Goal: Information Seeking & Learning: Learn about a topic

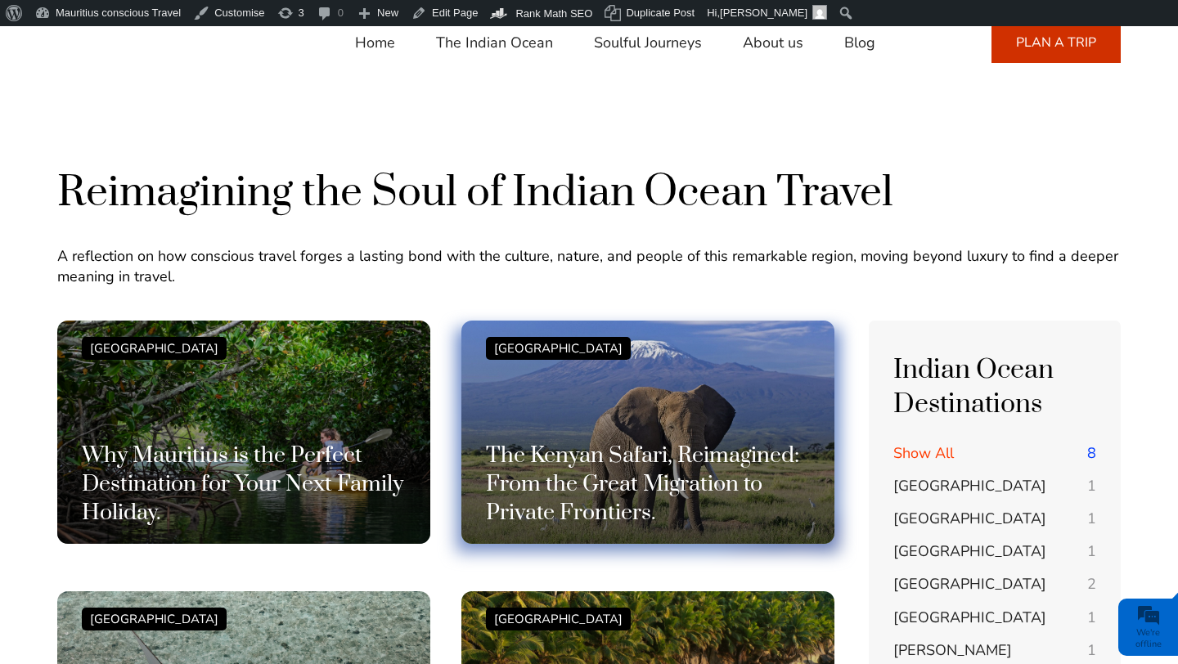
click at [679, 438] on div "[GEOGRAPHIC_DATA] The Kenyan Safari, Reimagined: From the Great Migration to Pr…" at bounding box center [648, 432] width 324 height 191
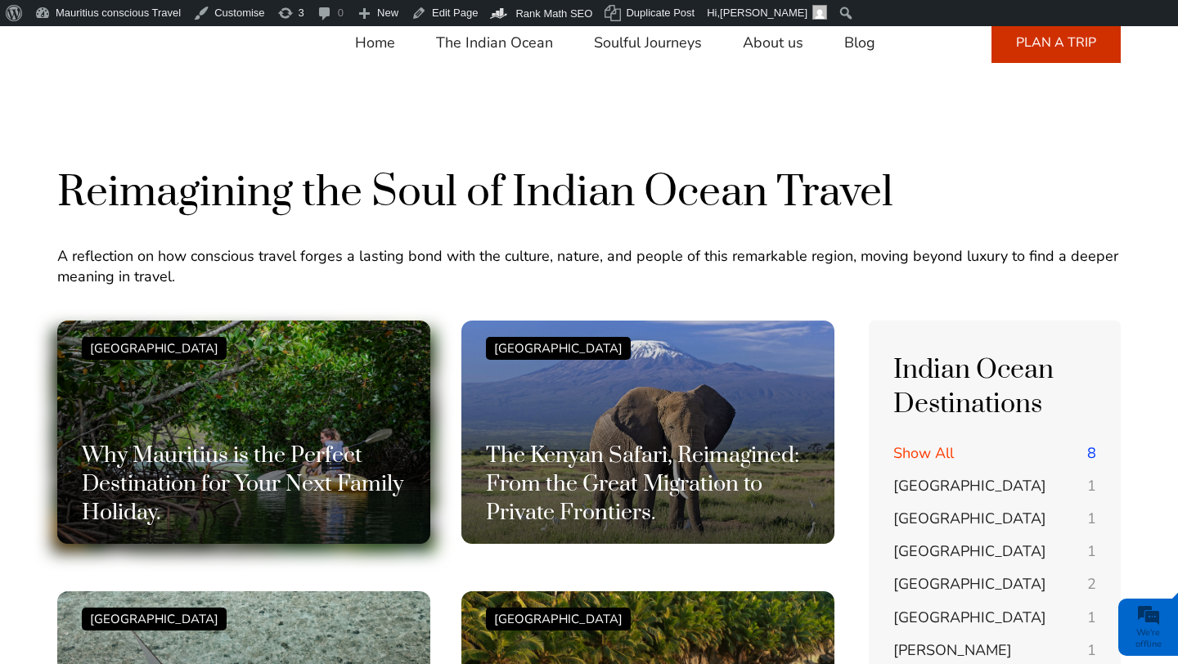
click at [301, 527] on h3 "Why Mauritius is the Perfect Destination for Your Next Family Holiday." at bounding box center [244, 485] width 324 height 86
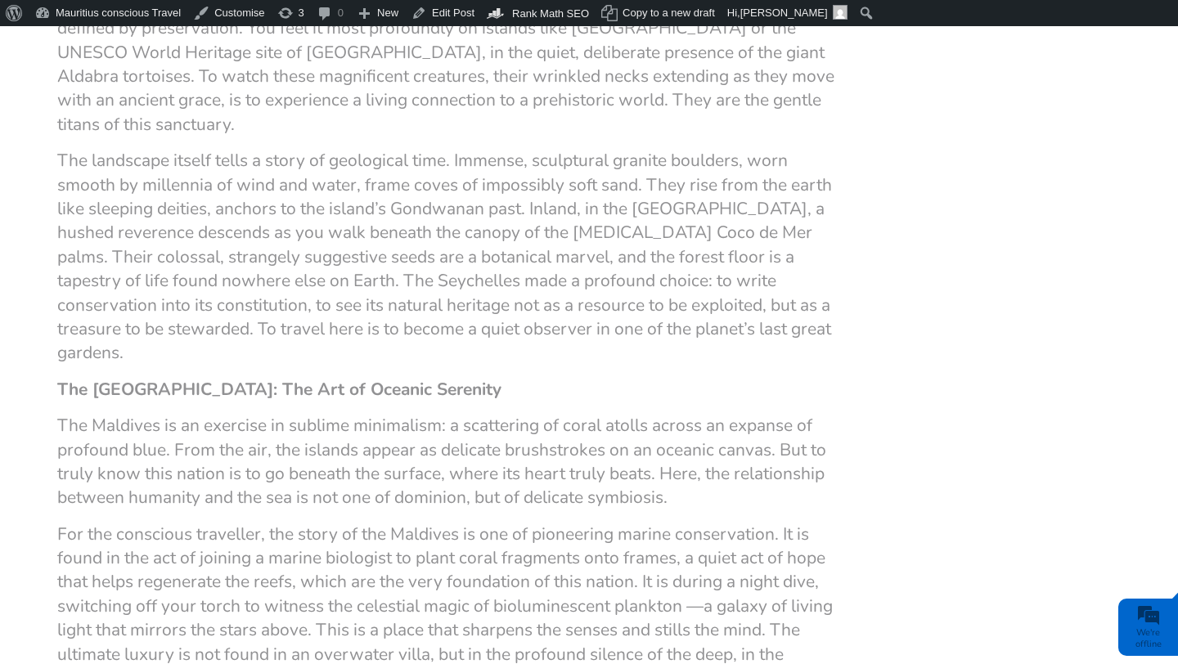
scroll to position [1490, 0]
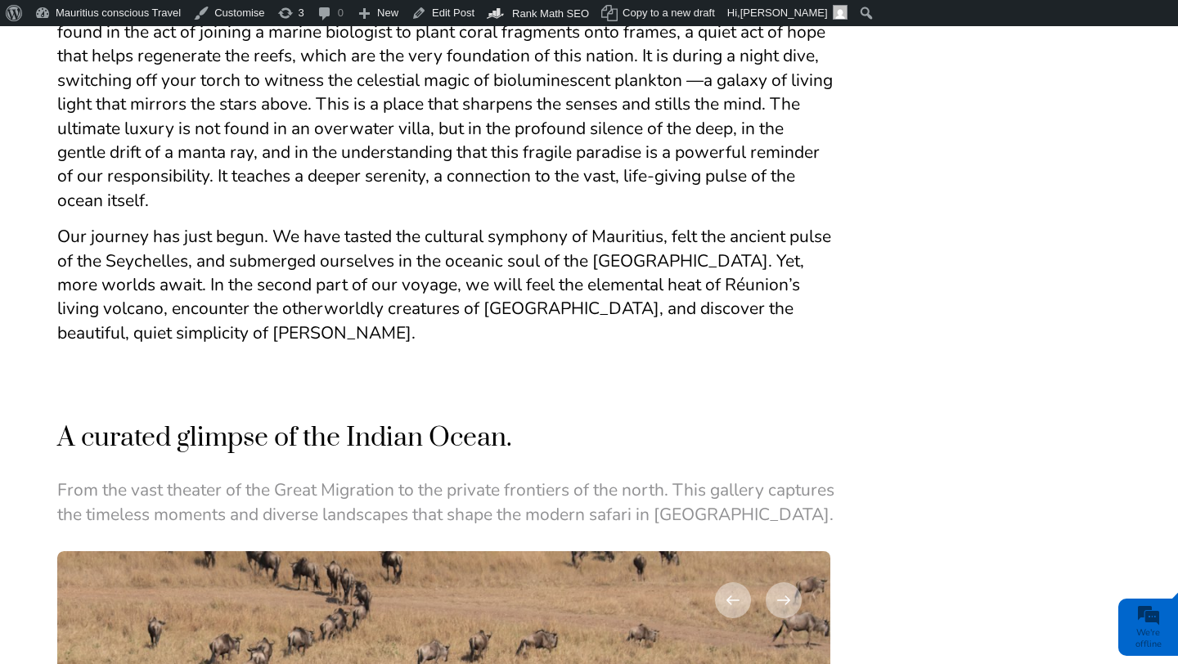
scroll to position [1908, 0]
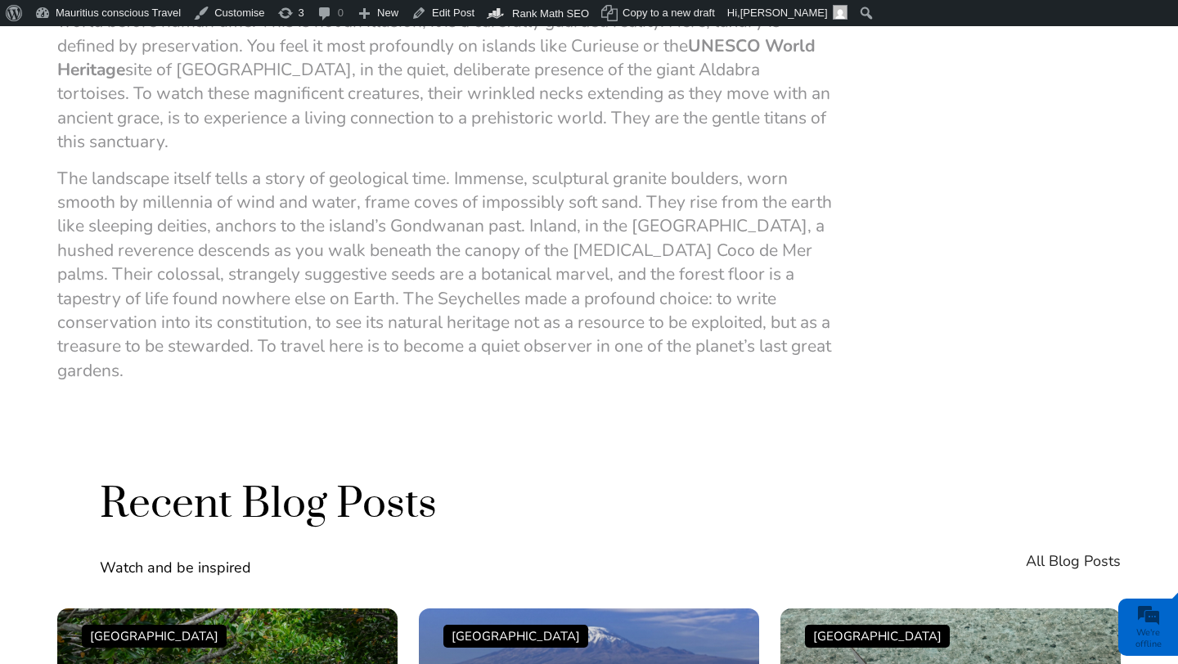
scroll to position [2977, 0]
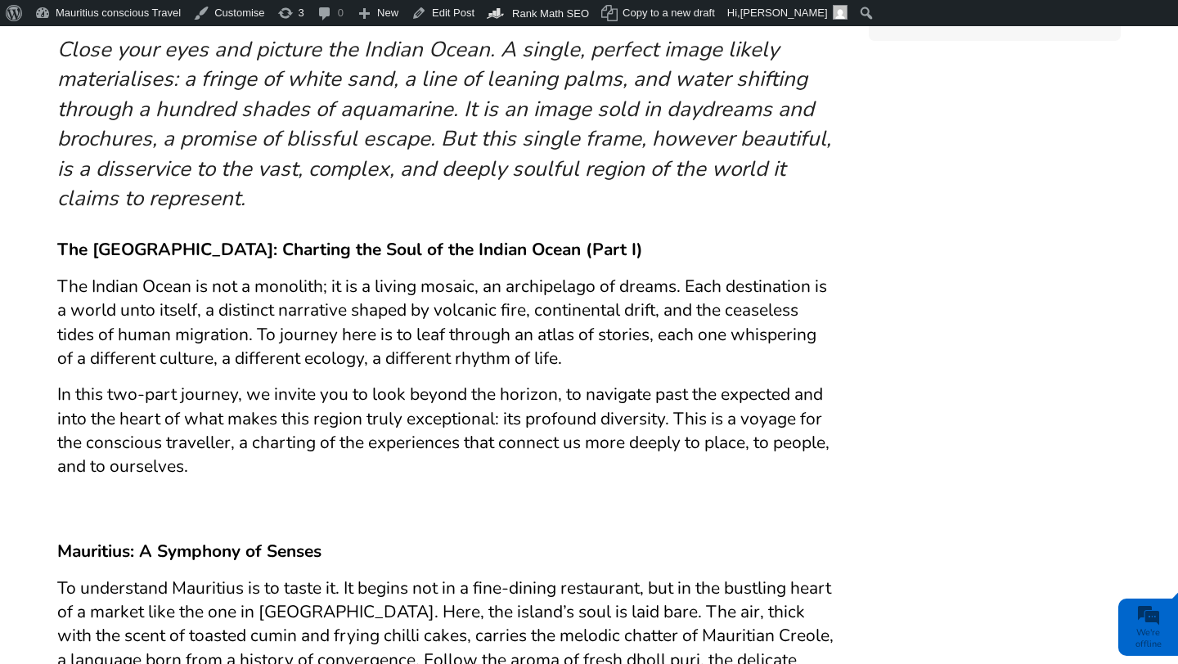
scroll to position [534, 0]
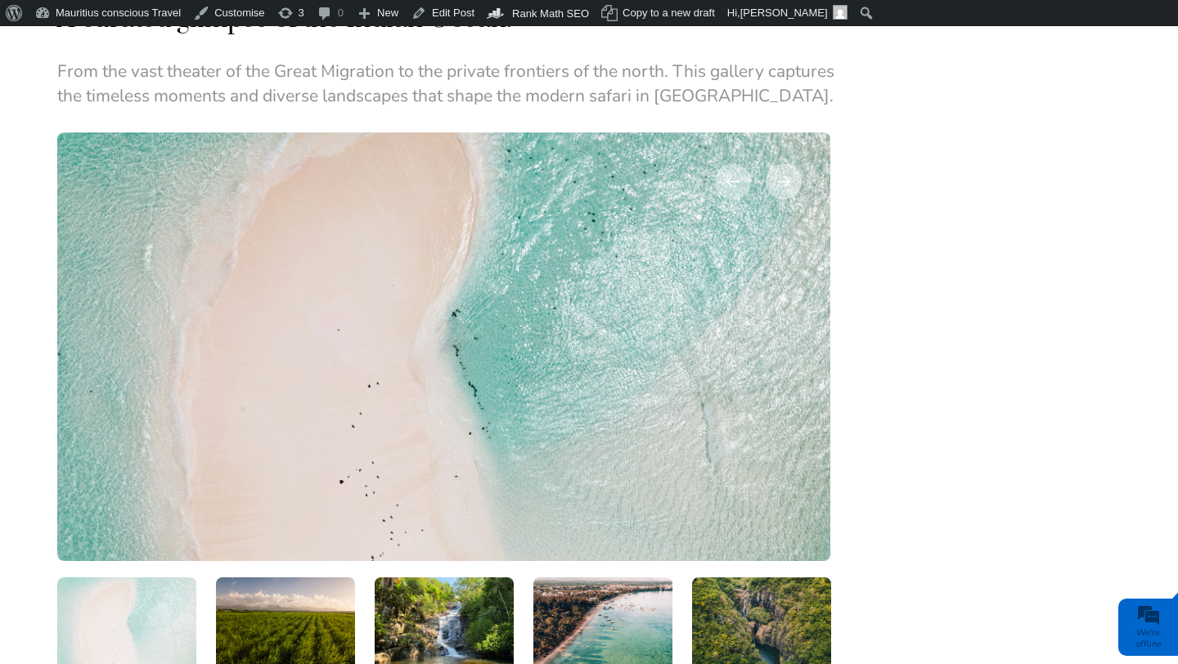
scroll to position [2056, 0]
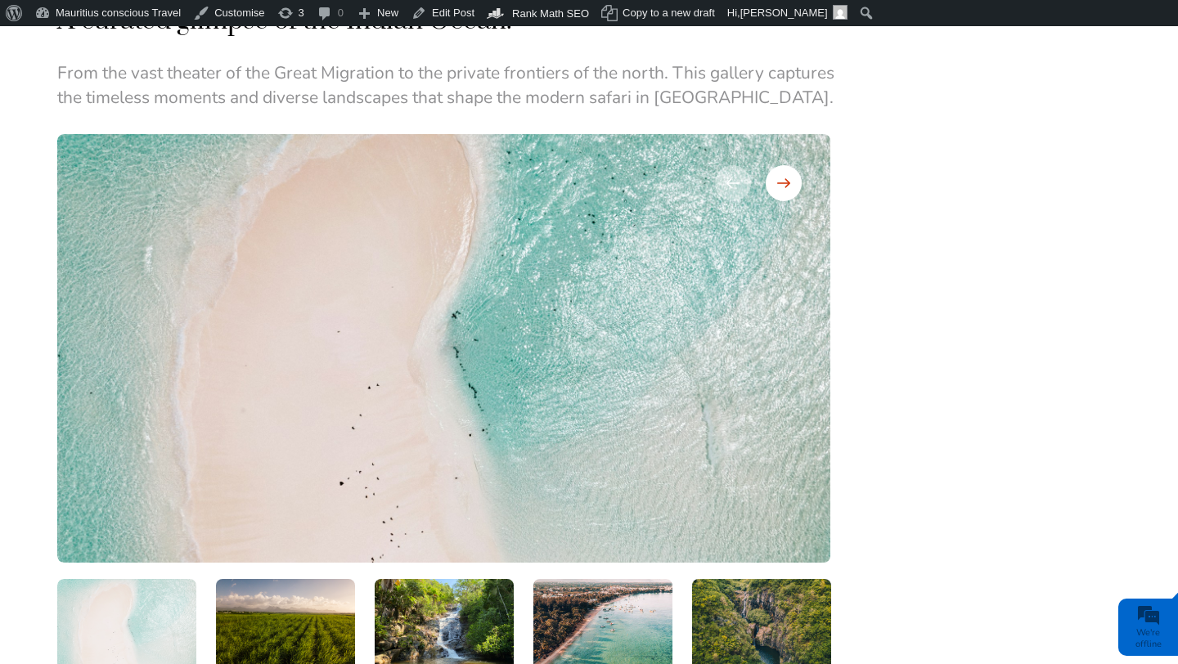
click at [791, 191] on div at bounding box center [784, 183] width 36 height 36
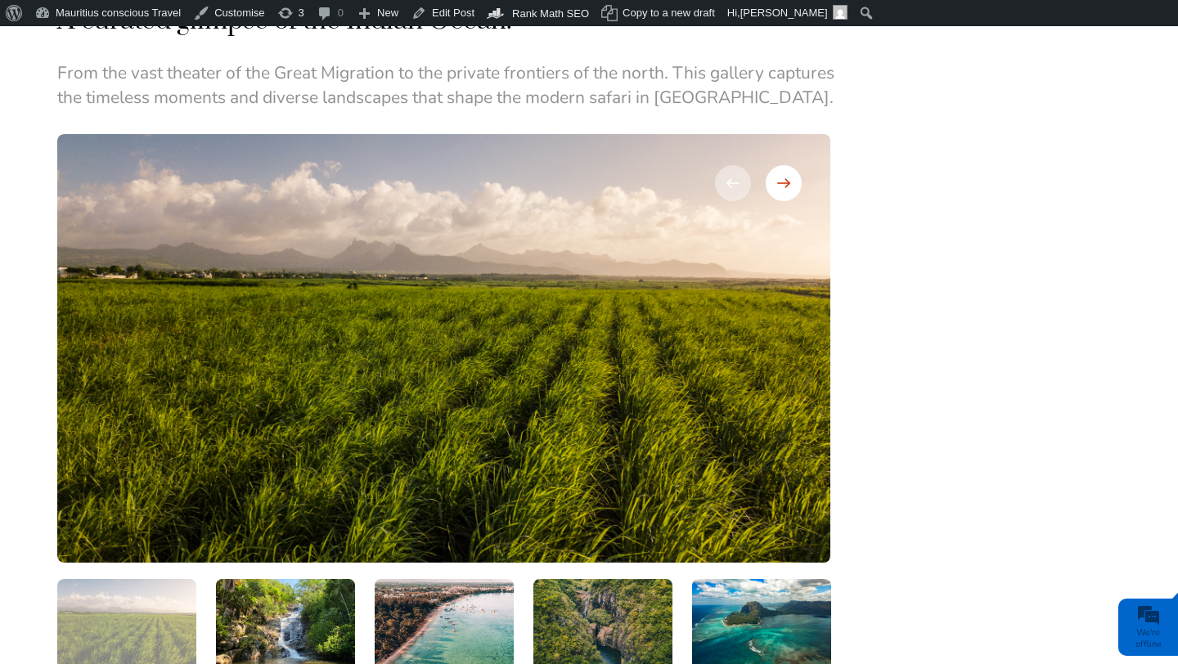
click at [791, 191] on div at bounding box center [784, 183] width 36 height 36
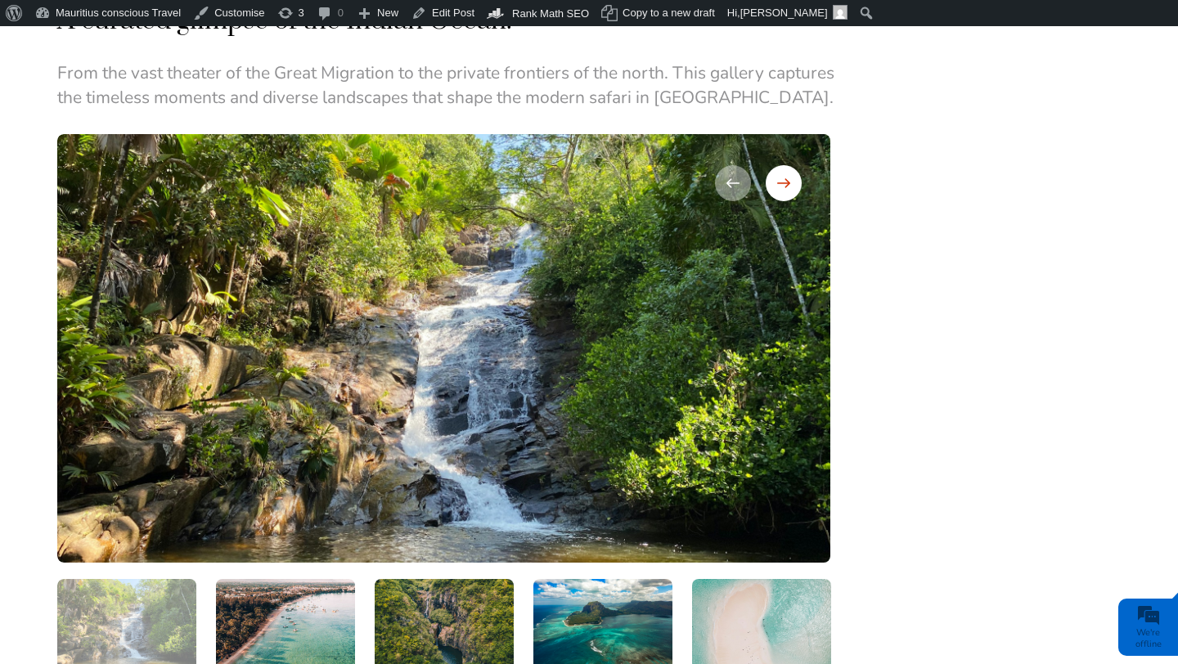
click at [791, 191] on div at bounding box center [784, 183] width 36 height 36
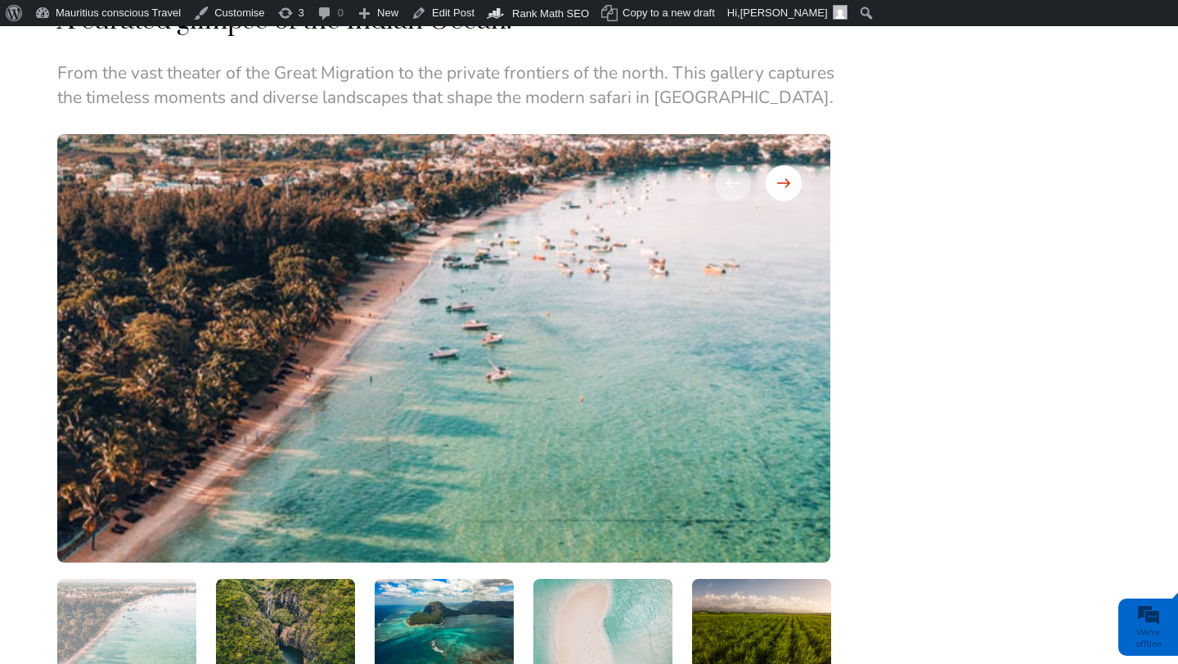
click at [791, 191] on div at bounding box center [784, 183] width 36 height 36
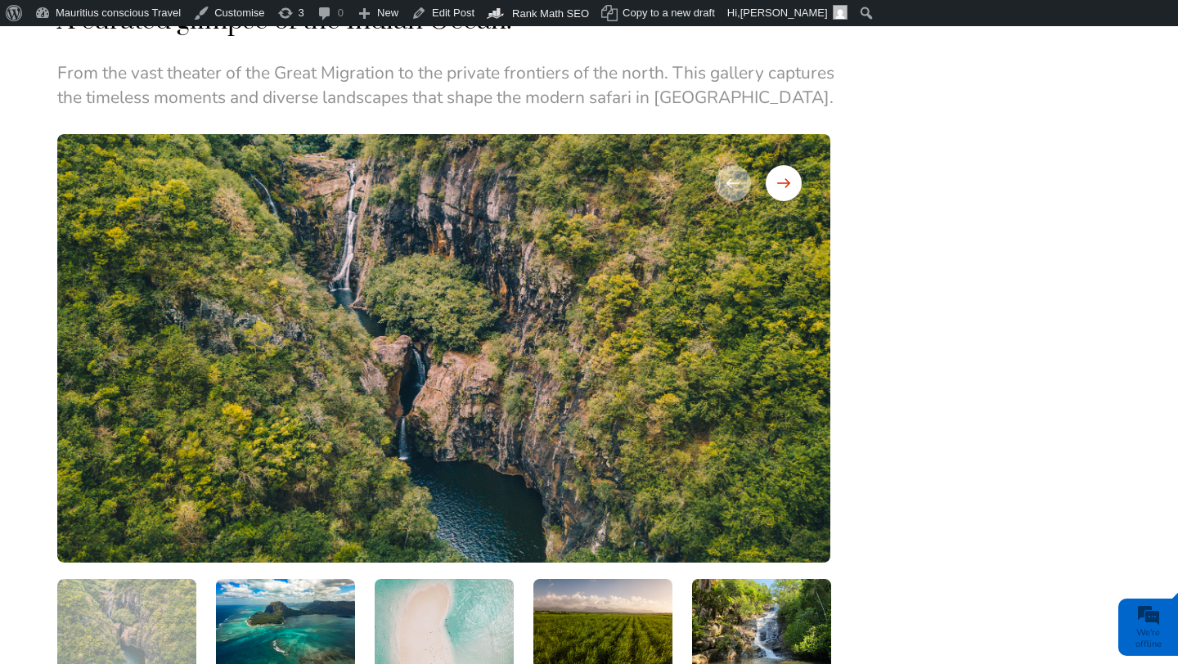
click at [791, 191] on div at bounding box center [784, 183] width 36 height 36
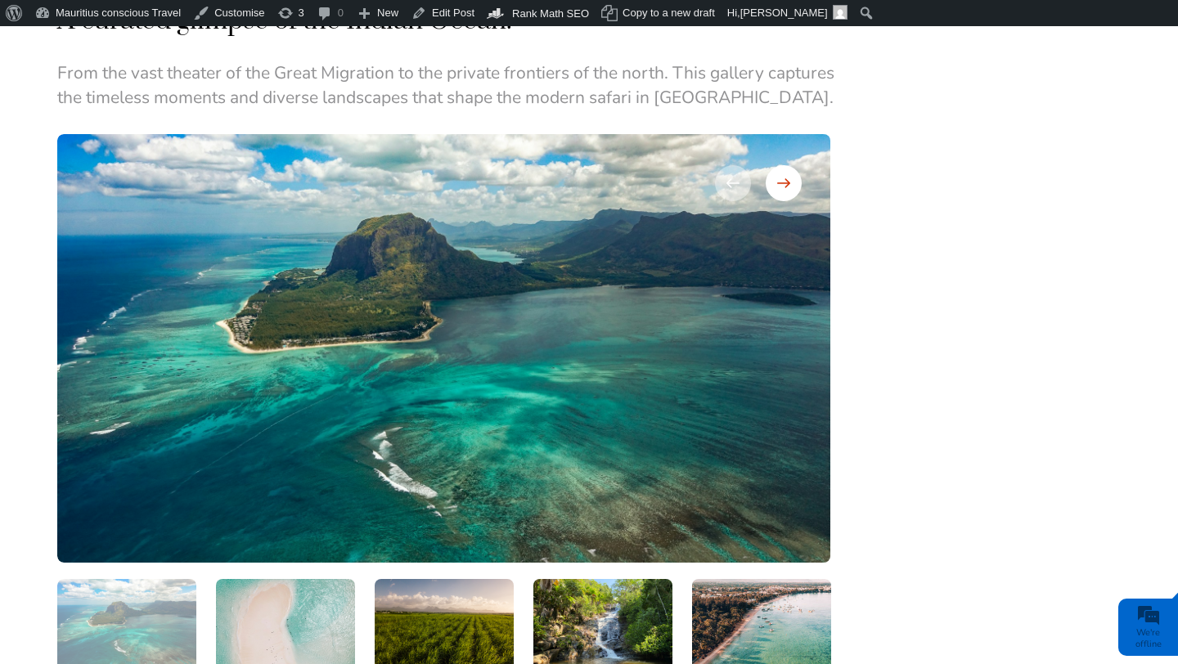
click at [791, 191] on div at bounding box center [784, 183] width 36 height 36
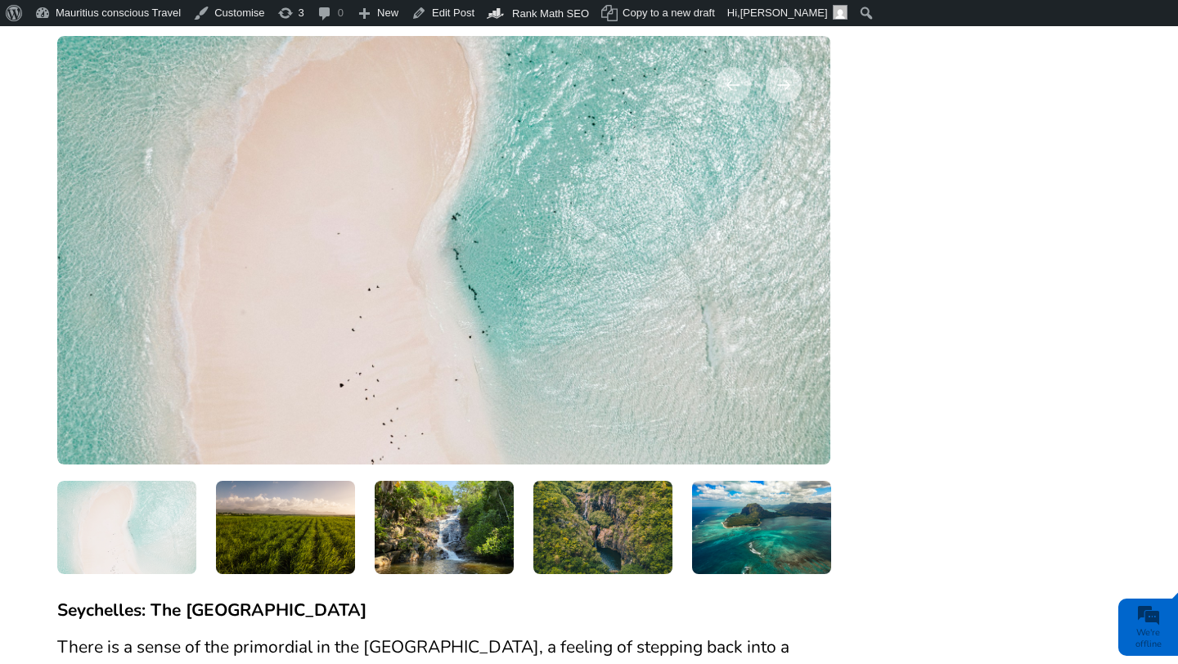
scroll to position [2161, 0]
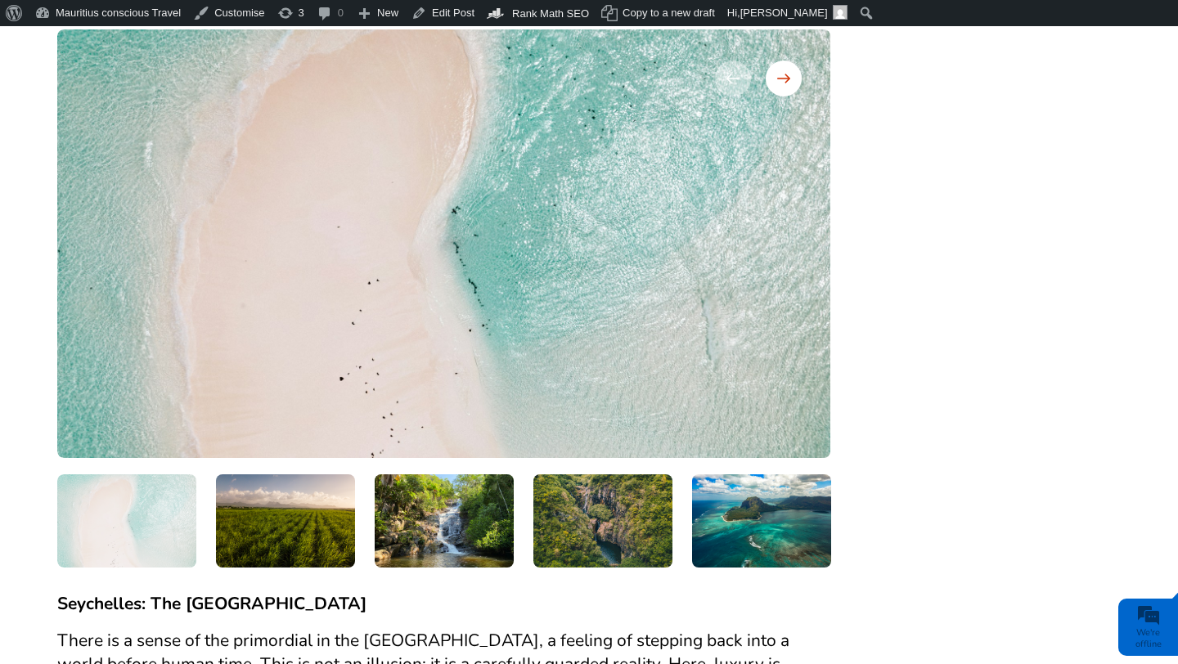
click at [786, 85] on div at bounding box center [784, 79] width 36 height 36
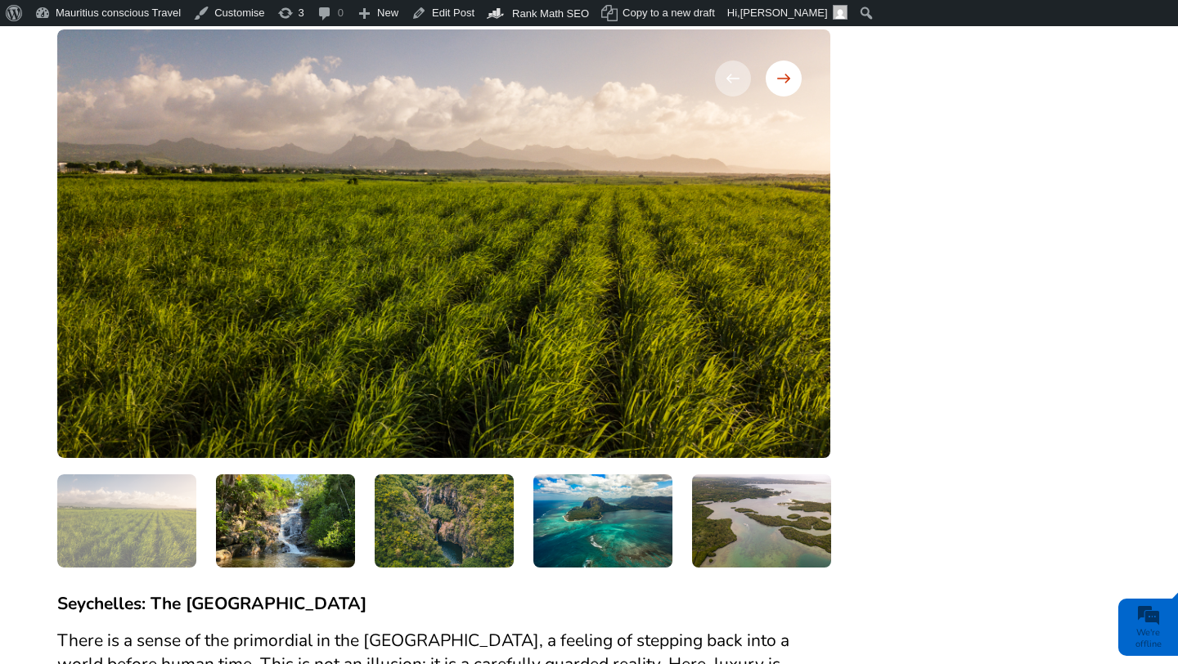
click at [786, 85] on div at bounding box center [784, 79] width 36 height 36
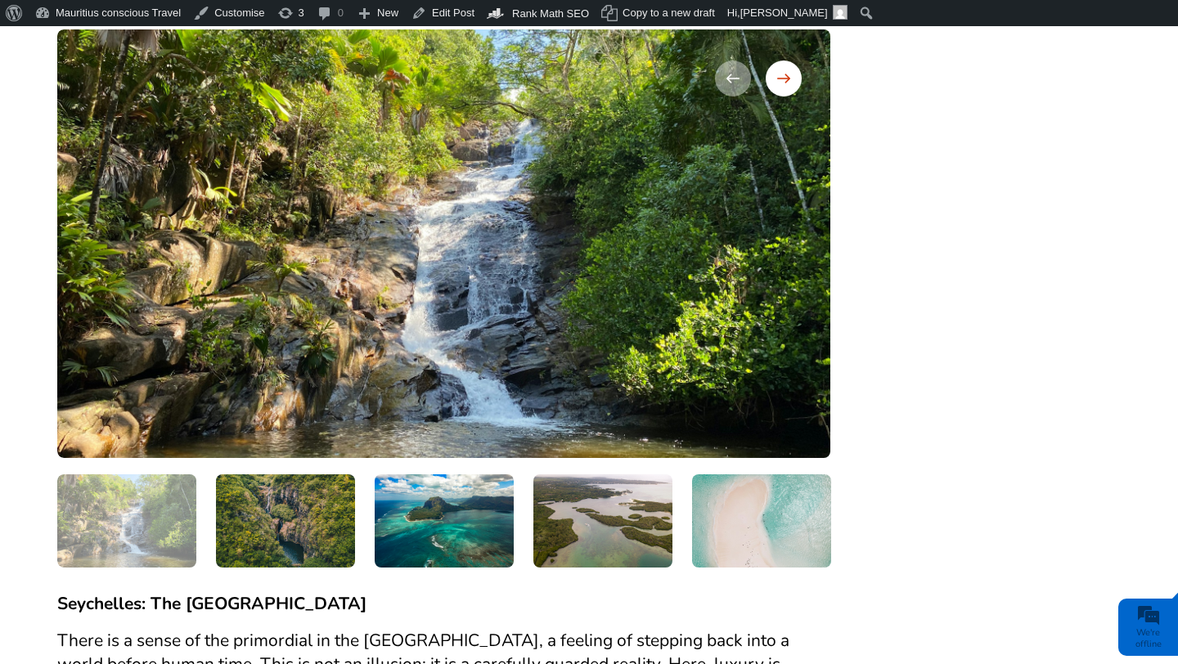
click at [786, 85] on div at bounding box center [784, 79] width 36 height 36
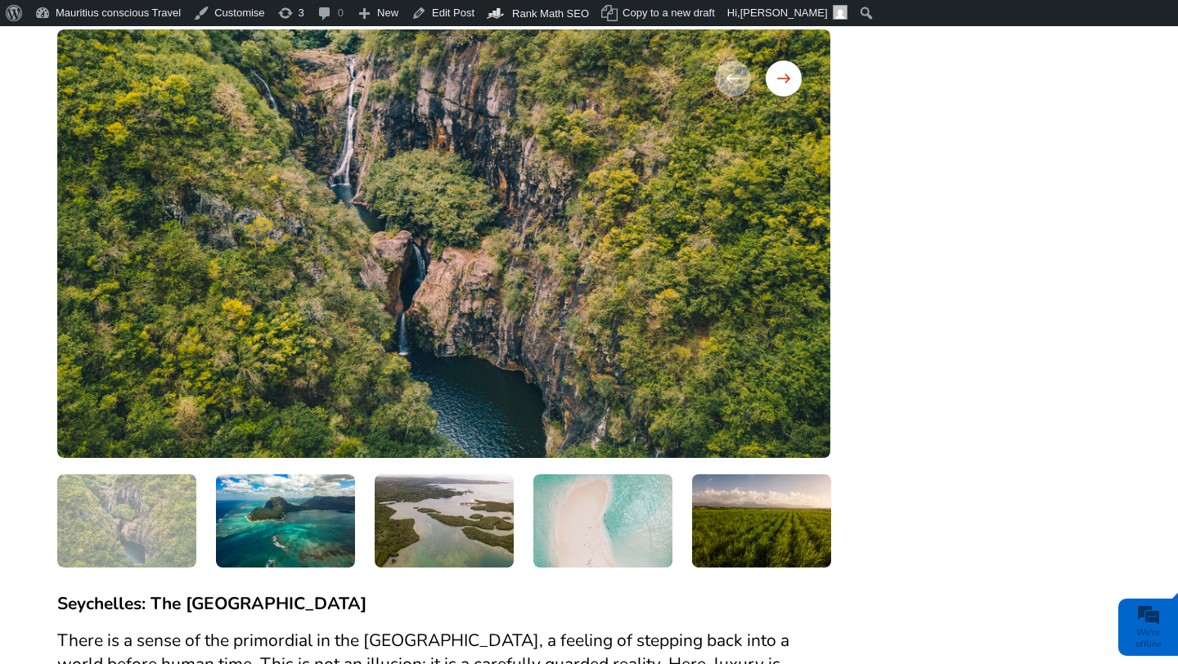
scroll to position [0, 0]
click at [786, 85] on div at bounding box center [784, 79] width 36 height 36
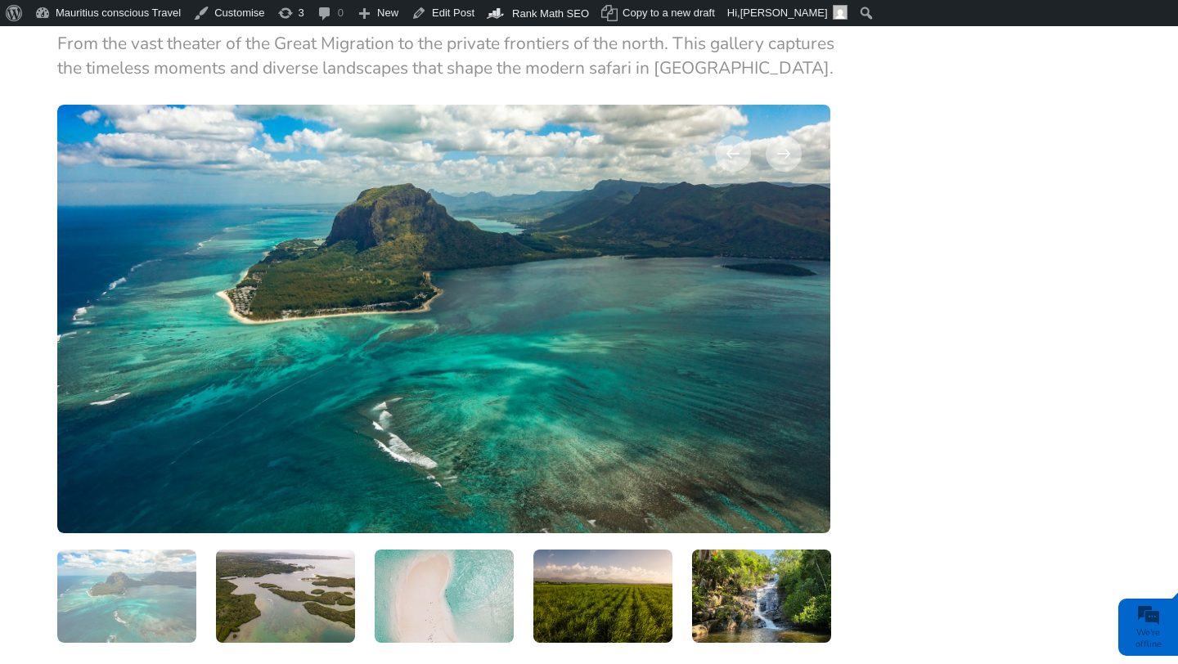
scroll to position [2080, 0]
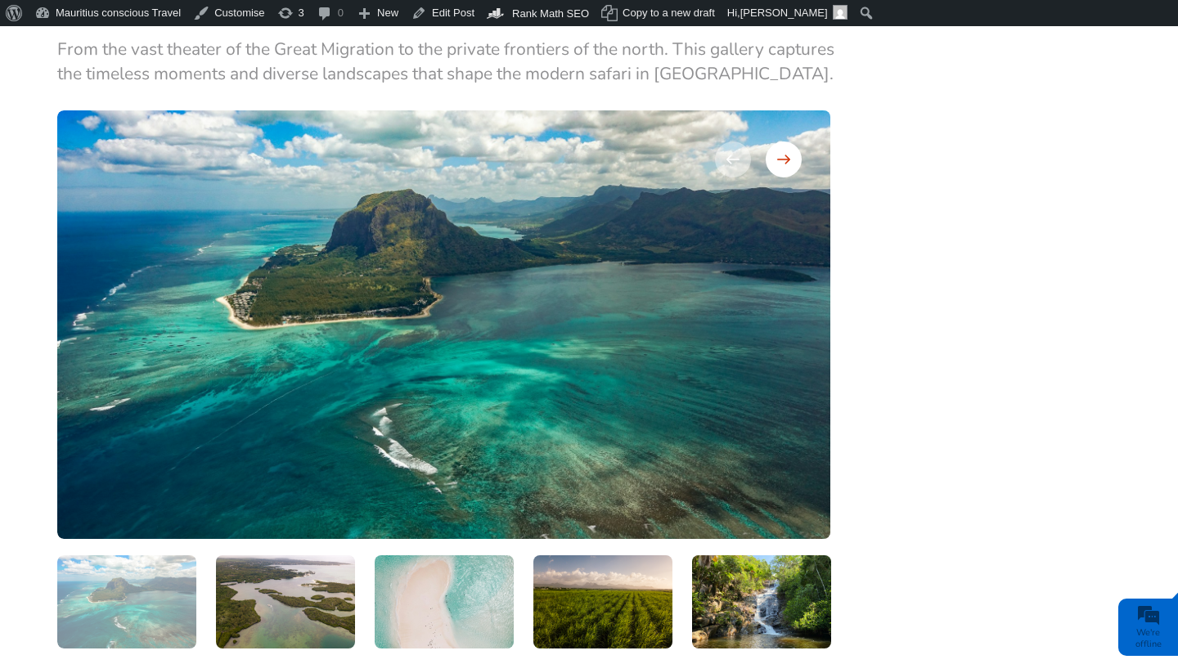
click at [793, 166] on div at bounding box center [784, 160] width 36 height 36
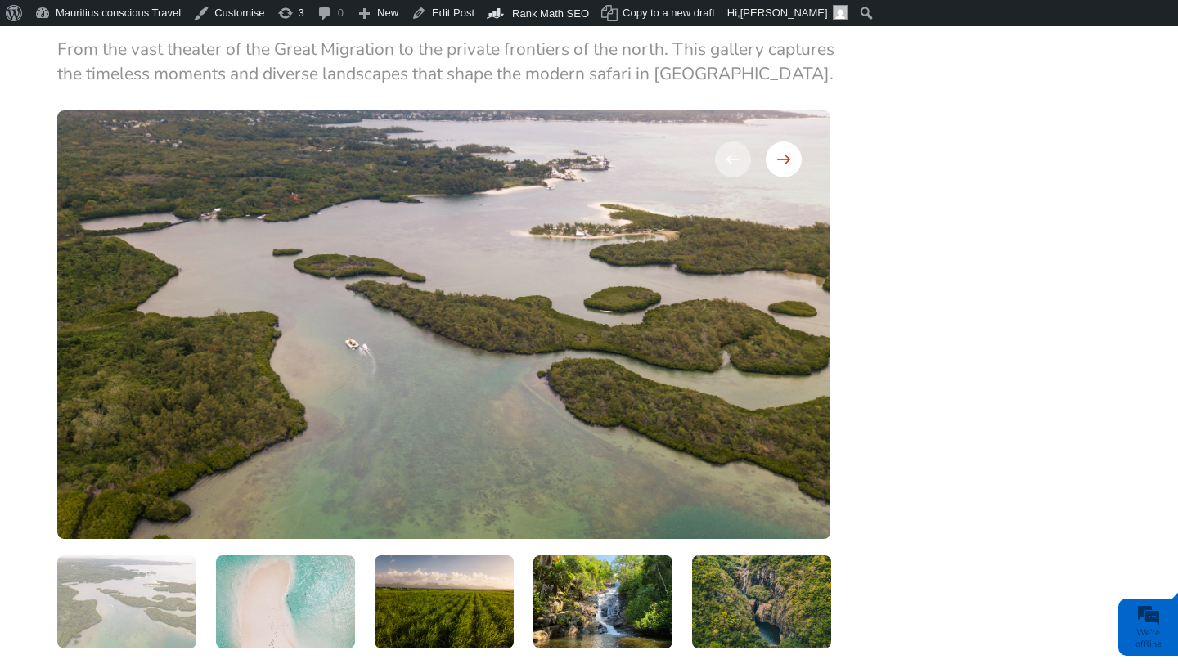
click at [793, 166] on div at bounding box center [784, 160] width 36 height 36
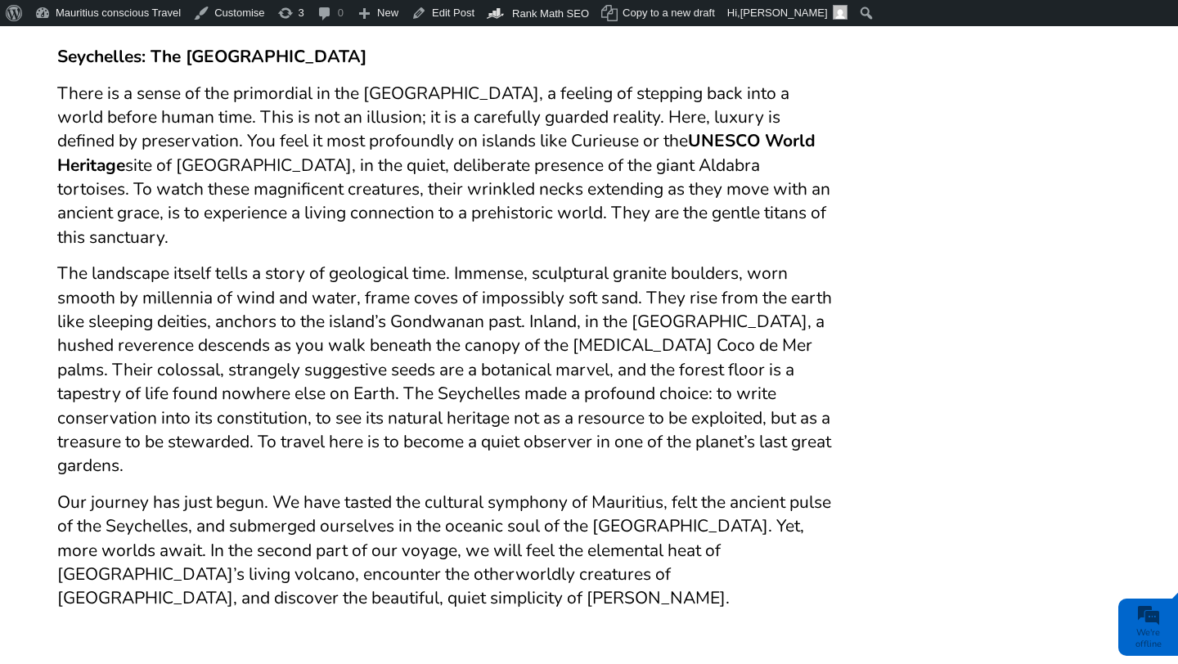
scroll to position [2710, 0]
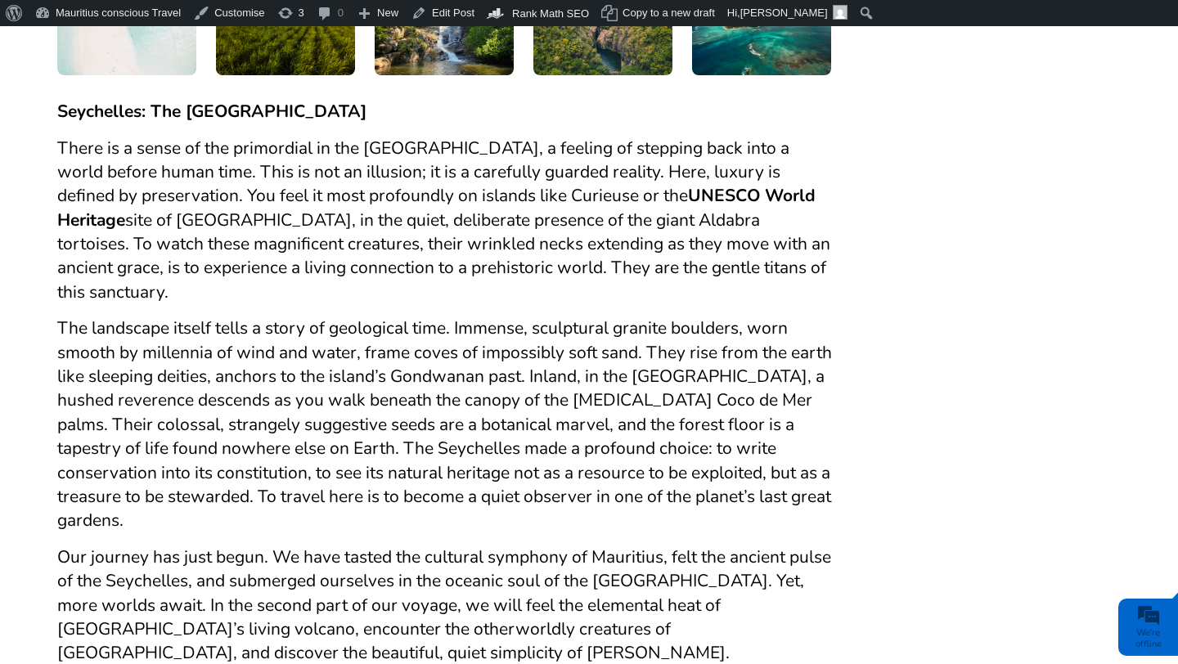
scroll to position [2648, 0]
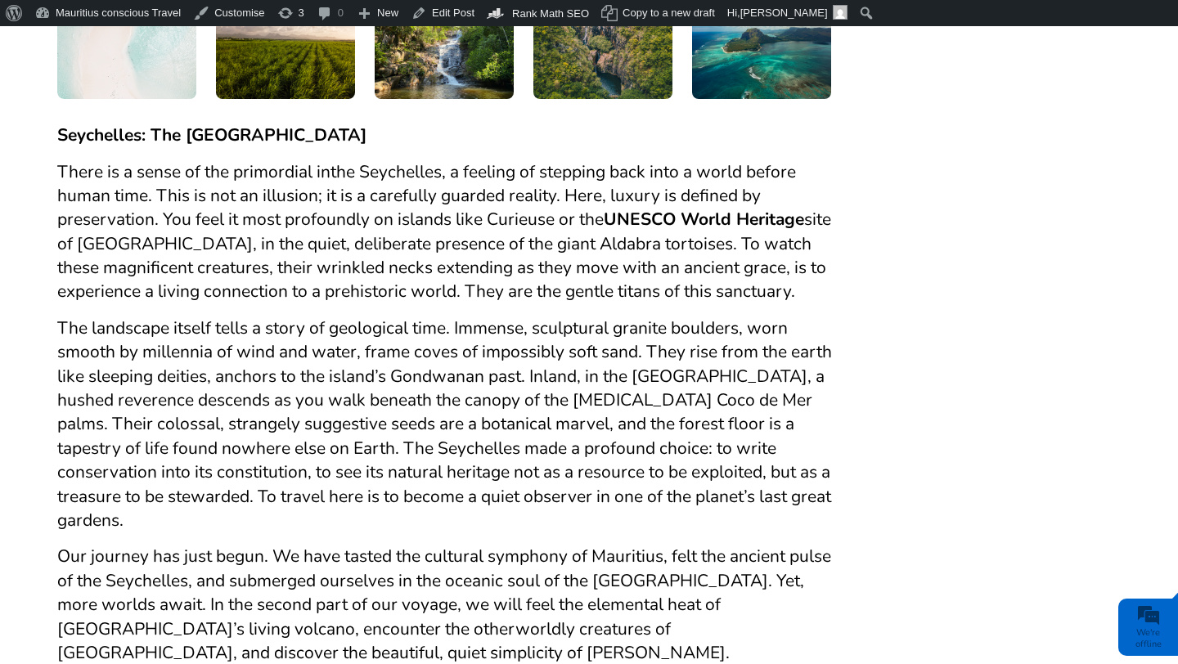
scroll to position [2628, 0]
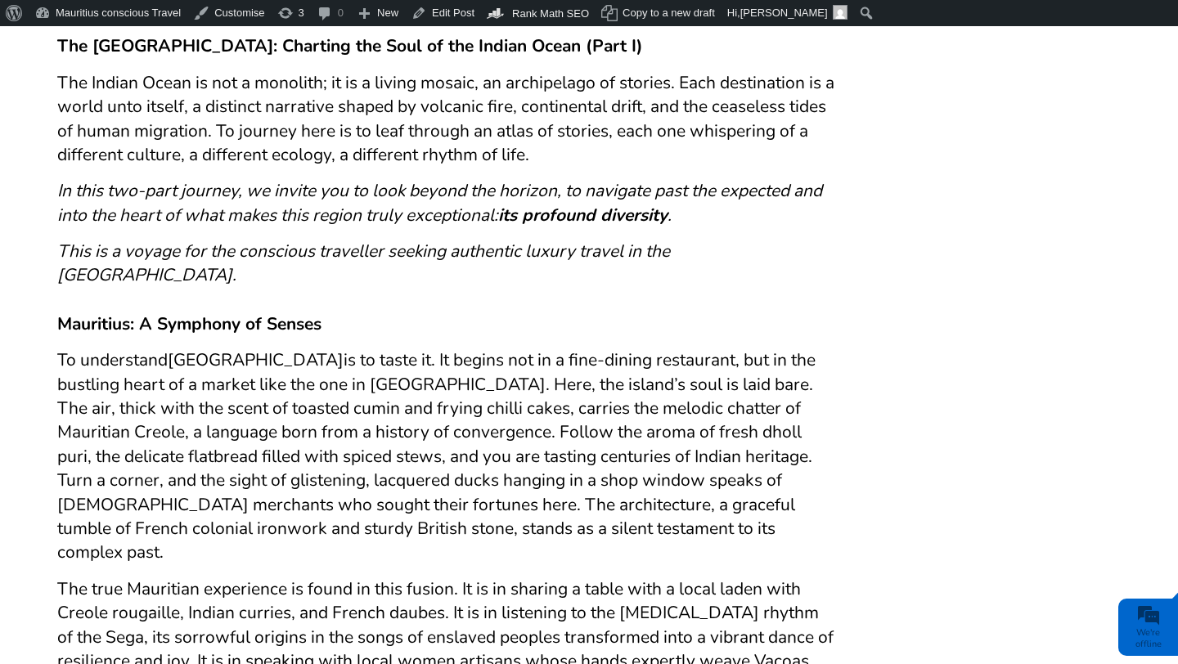
scroll to position [730, 0]
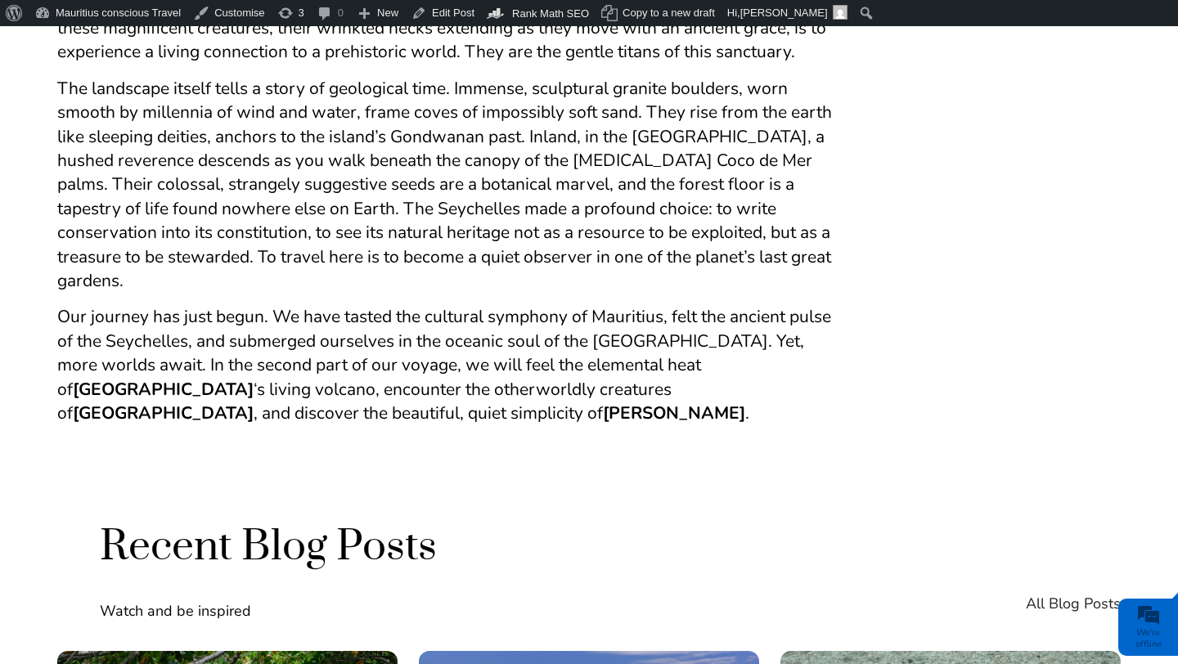
scroll to position [2896, 0]
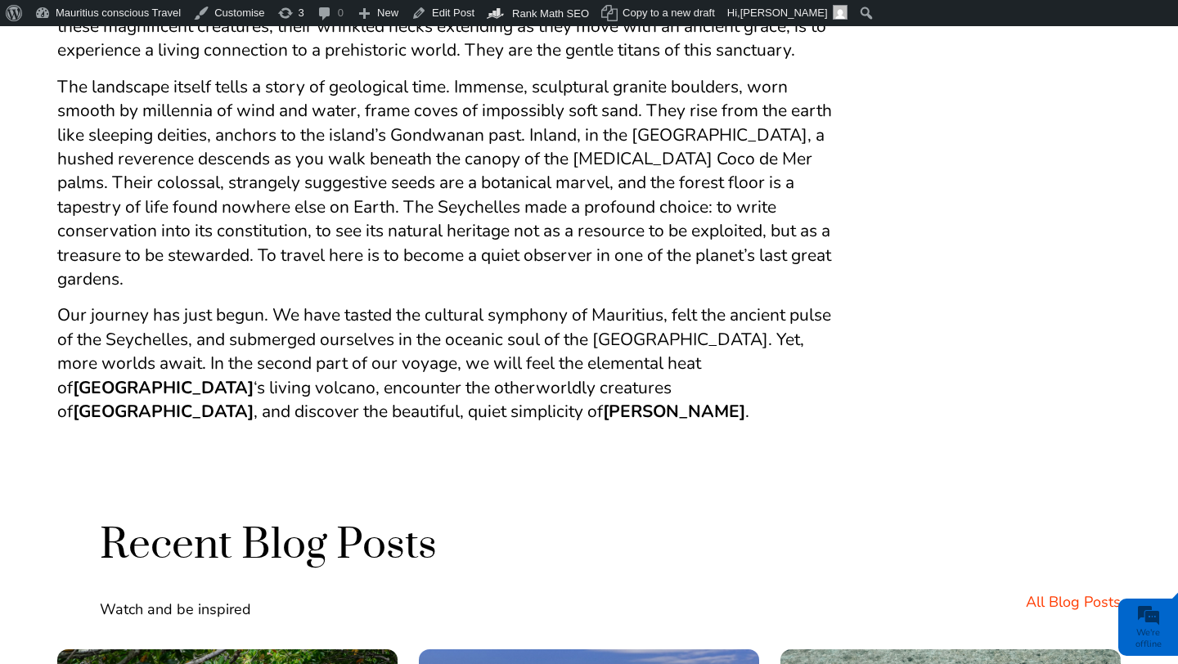
click at [1066, 584] on link "All Blog Posts" at bounding box center [1073, 602] width 95 height 36
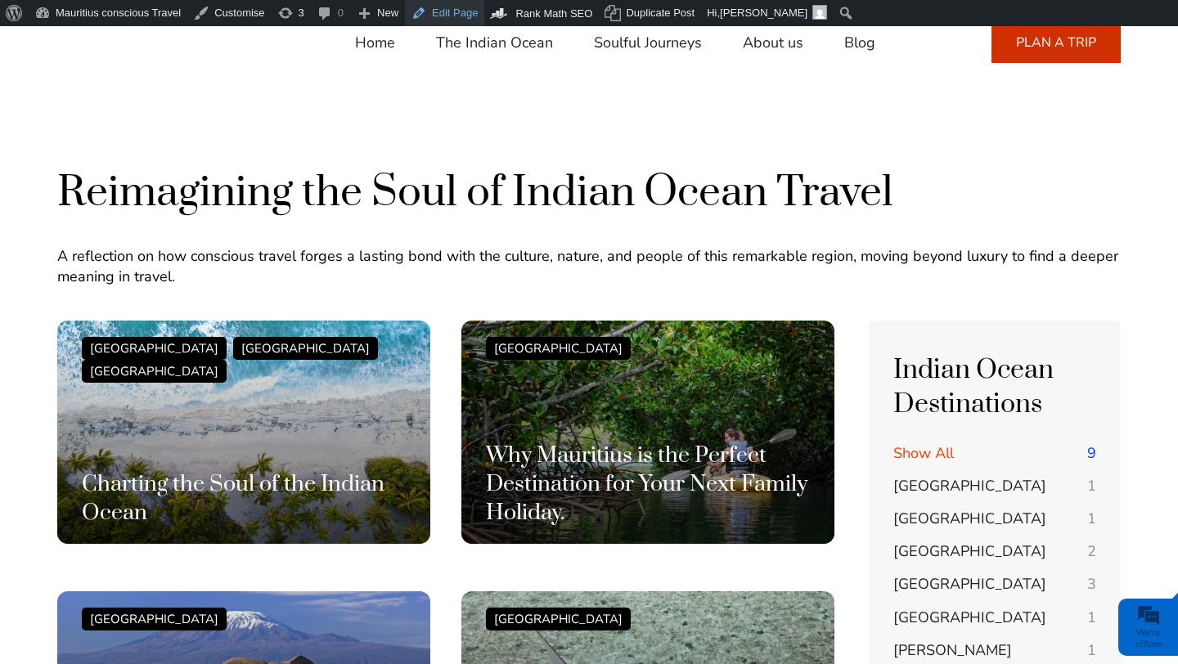
click at [459, 18] on link "Edit Page" at bounding box center [444, 13] width 79 height 26
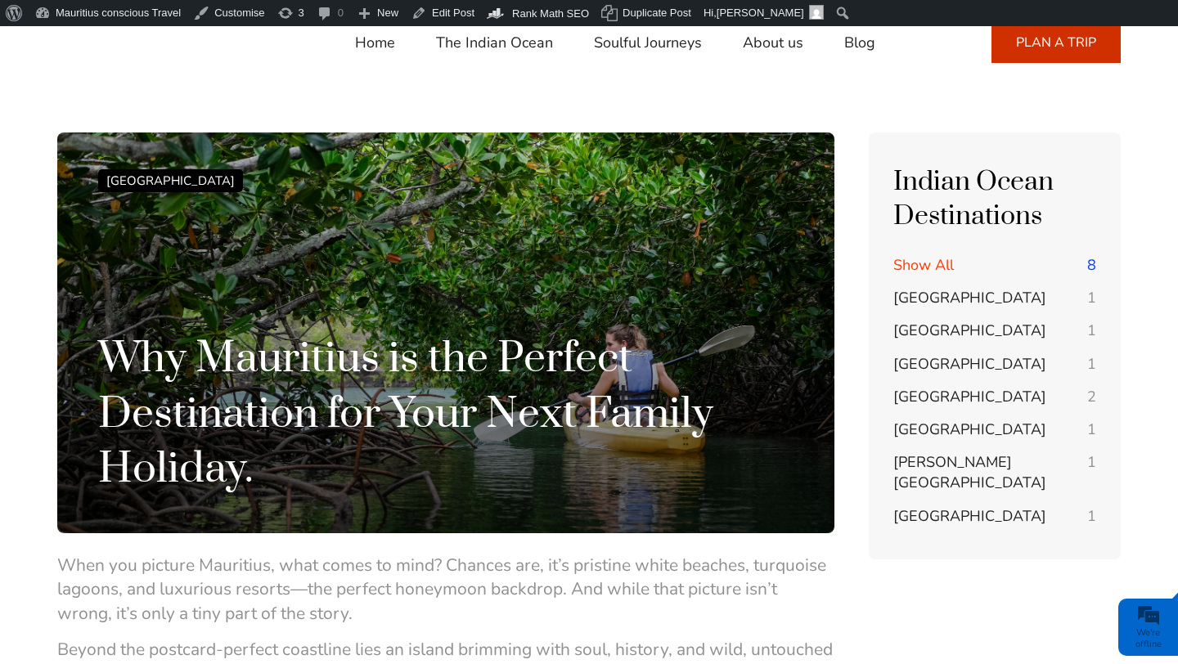
click at [477, 44] on link "The Indian Ocean" at bounding box center [494, 42] width 117 height 39
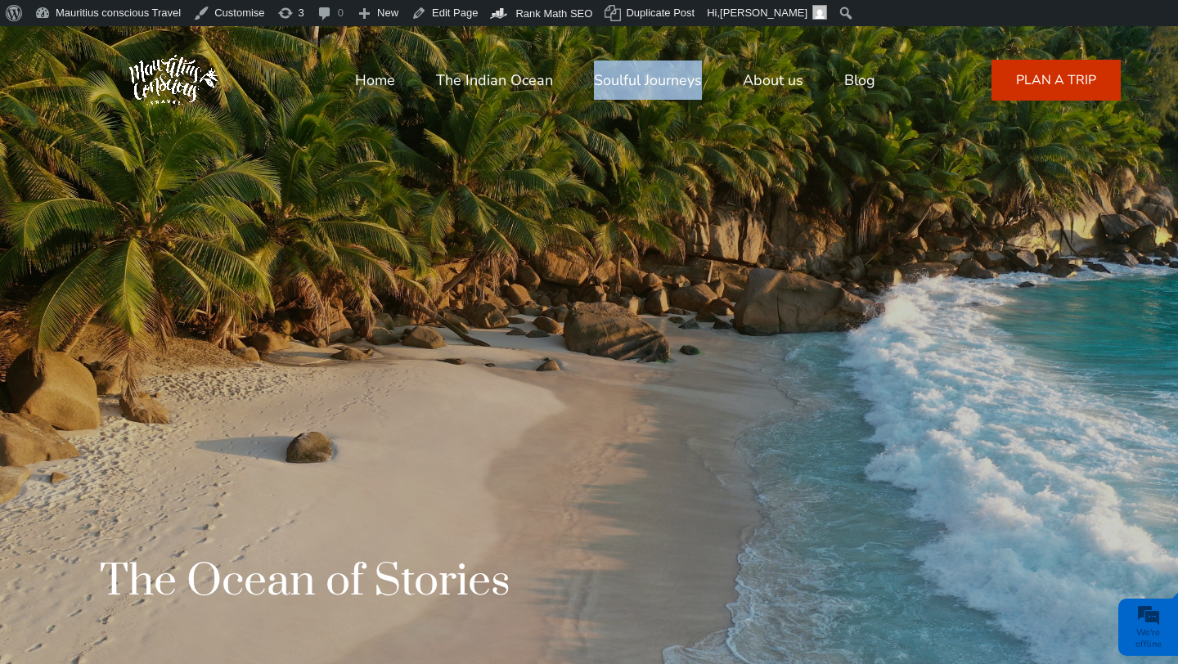
click at [859, 82] on link "Blog" at bounding box center [859, 80] width 31 height 39
click at [850, 81] on link "Blog" at bounding box center [859, 80] width 31 height 39
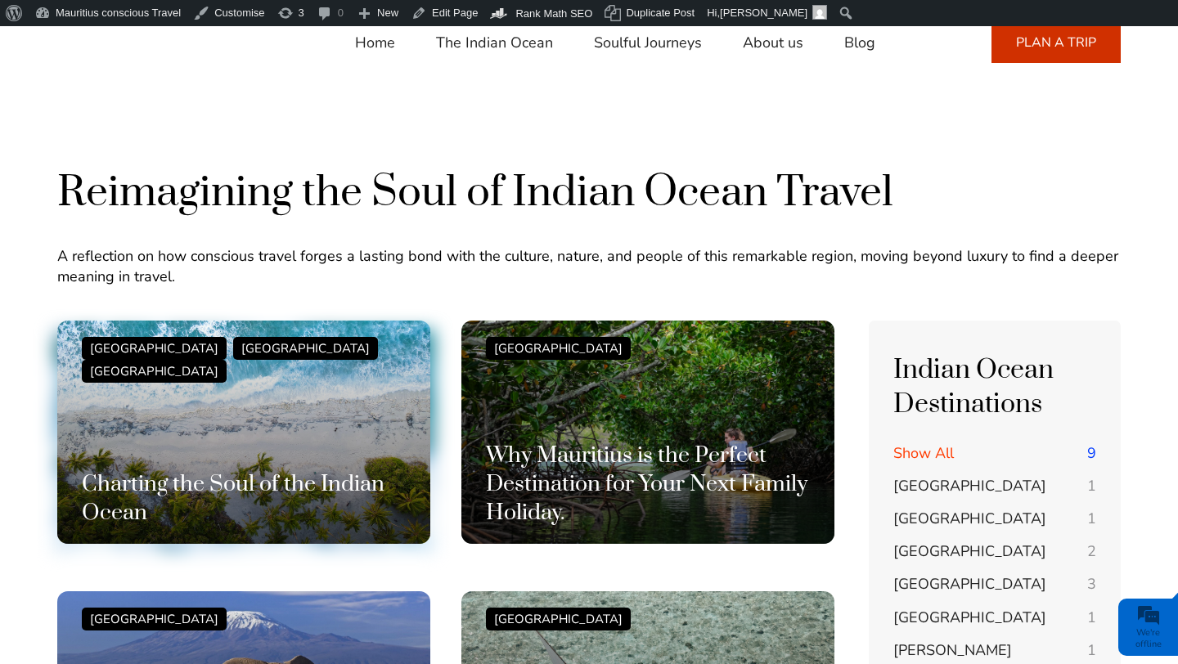
click at [335, 461] on div "[GEOGRAPHIC_DATA] [GEOGRAPHIC_DATA] [GEOGRAPHIC_DATA] Charting the Soul of the …" at bounding box center [244, 432] width 324 height 191
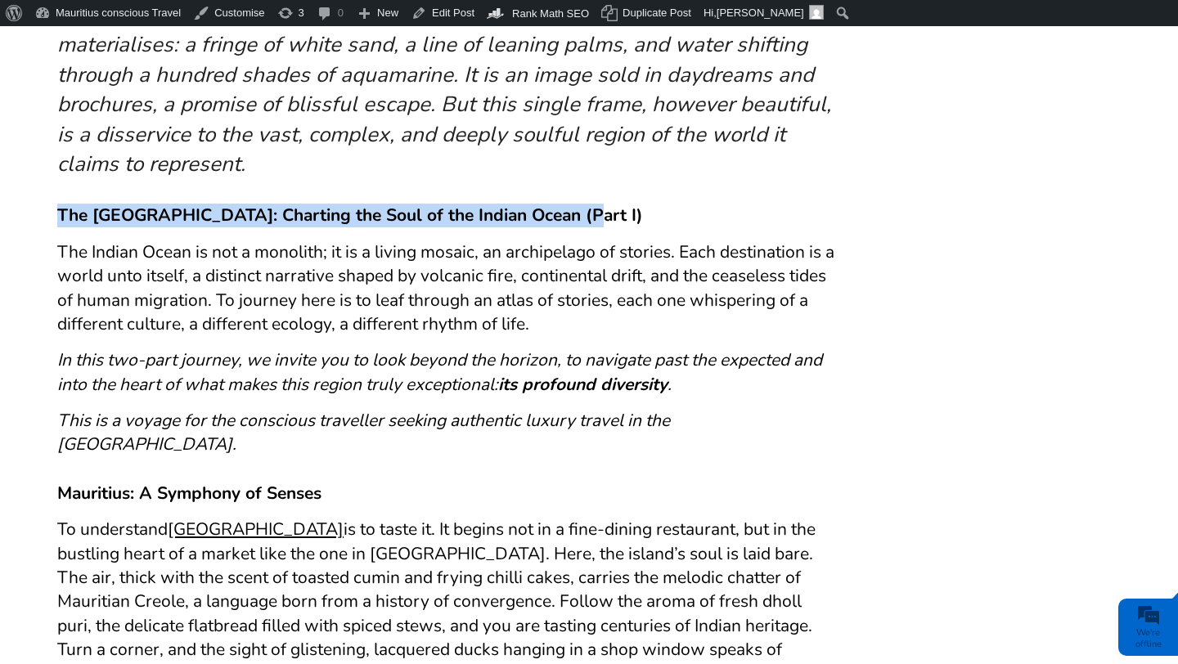
drag, startPoint x: 57, startPoint y: 213, endPoint x: 578, endPoint y: 221, distance: 521.1
click at [578, 221] on b "The Sapphire Archipelago: Charting the Soul of the Indian Ocean (Part I)" at bounding box center [350, 215] width 586 height 23
copy b "The Sapphire Archipelago: Charting the Soul of the Indian Ocean"
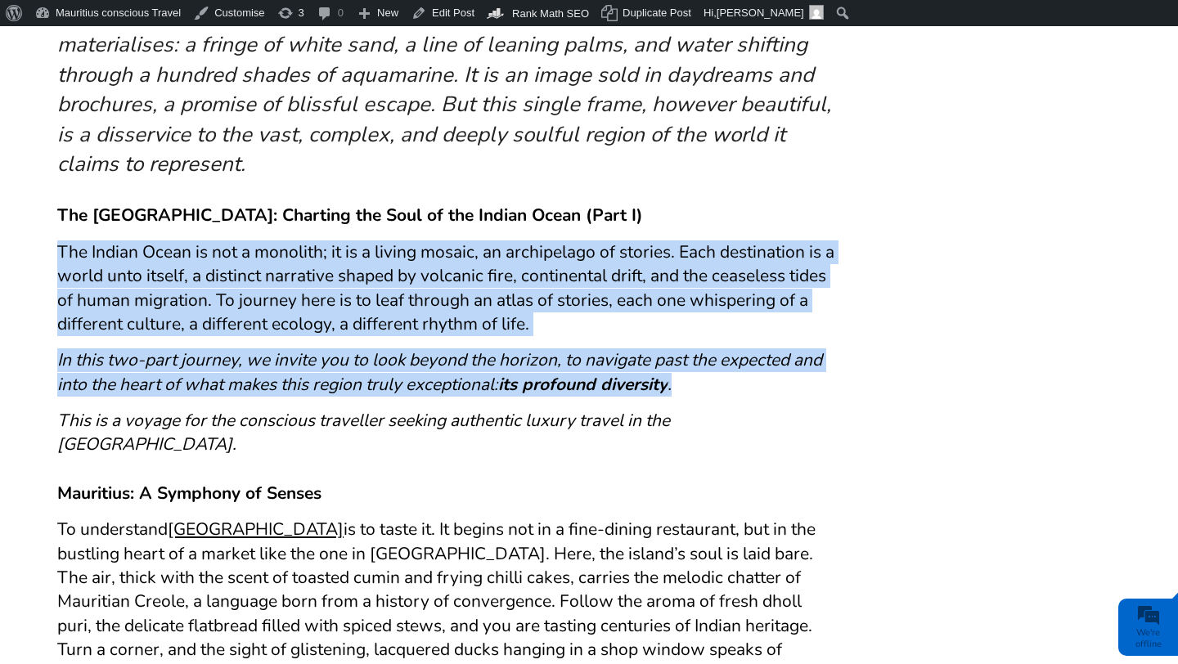
drag, startPoint x: 679, startPoint y: 386, endPoint x: 60, endPoint y: 241, distance: 635.9
click at [60, 241] on div "The Sapphire Archipelago: Charting the Soul of the Indian Ocean (Part I) The In…" at bounding box center [445, 330] width 777 height 278
copy div "The Indian Ocean is not a monolith; it is a living mosaic, an archipelago of st…"
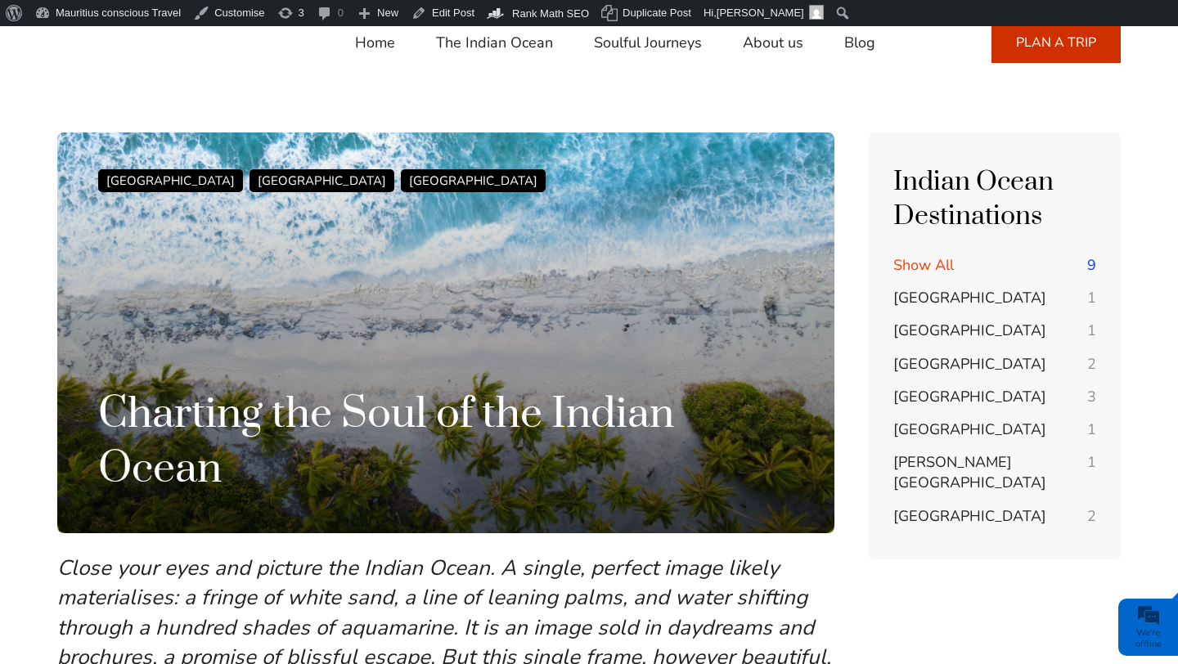
click at [385, 50] on link "Home" at bounding box center [375, 42] width 40 height 39
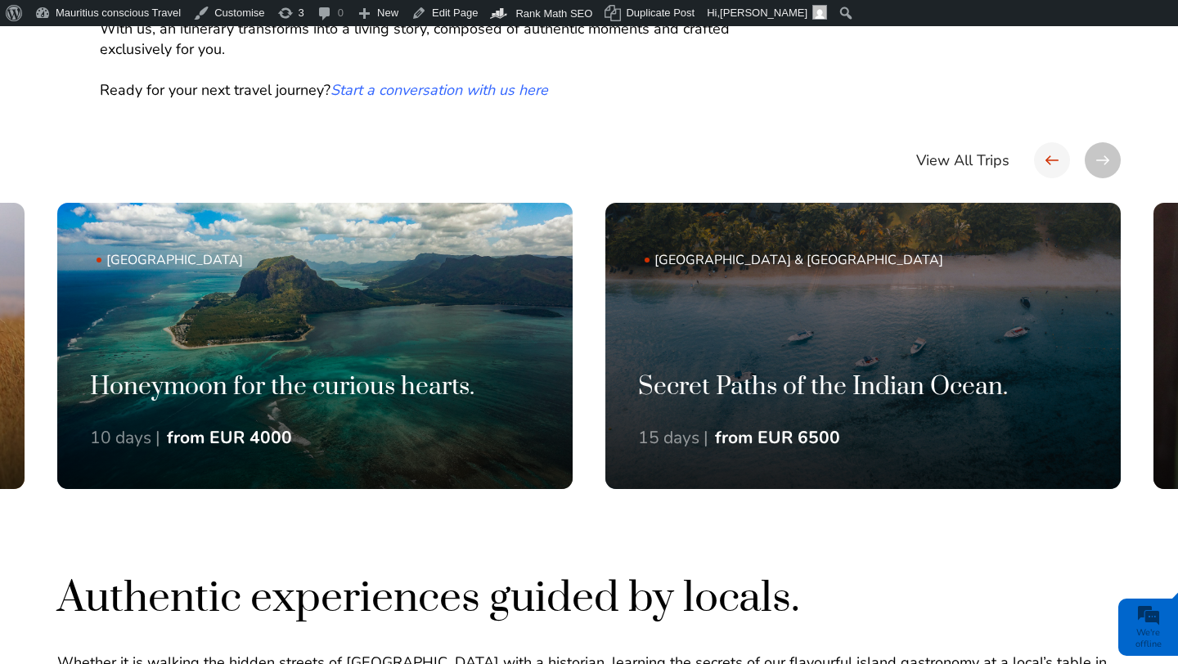
click at [1045, 165] on div at bounding box center [1052, 160] width 36 height 36
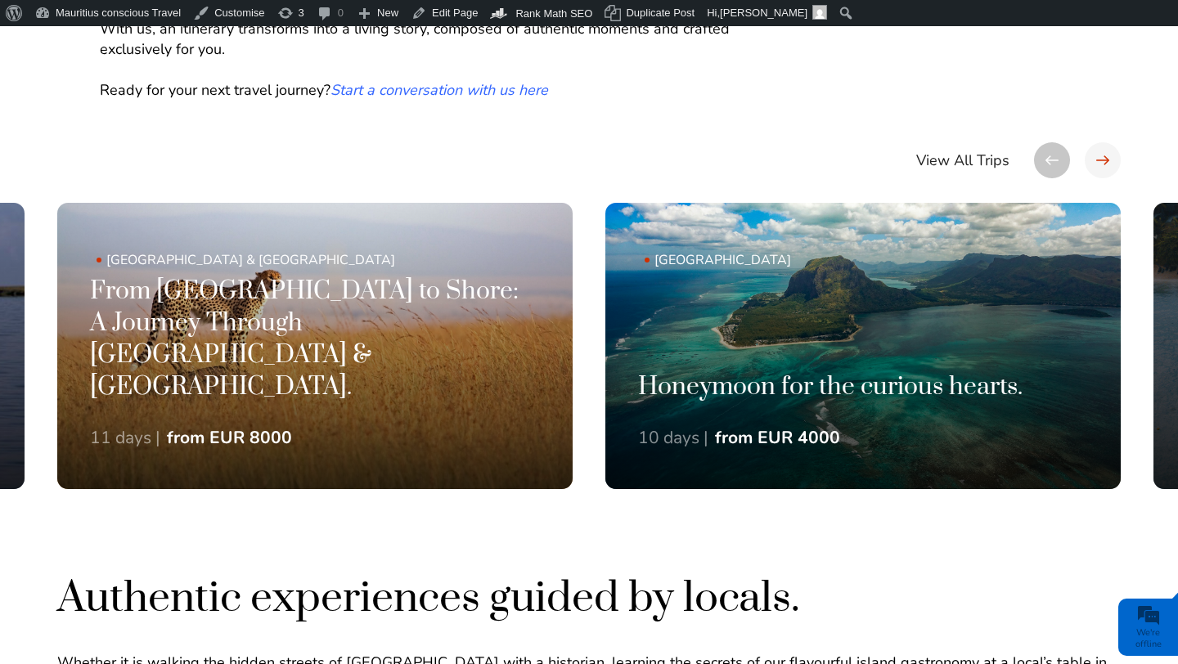
click at [1110, 165] on div at bounding box center [1103, 160] width 36 height 36
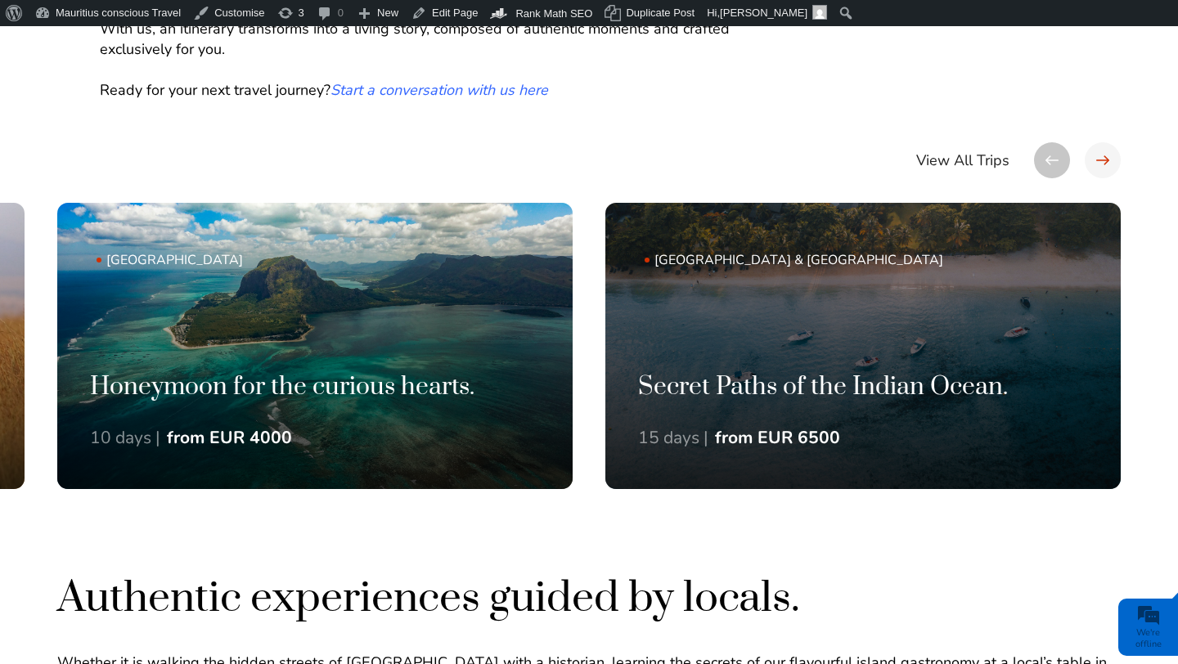
click at [1110, 165] on div at bounding box center [1103, 160] width 36 height 36
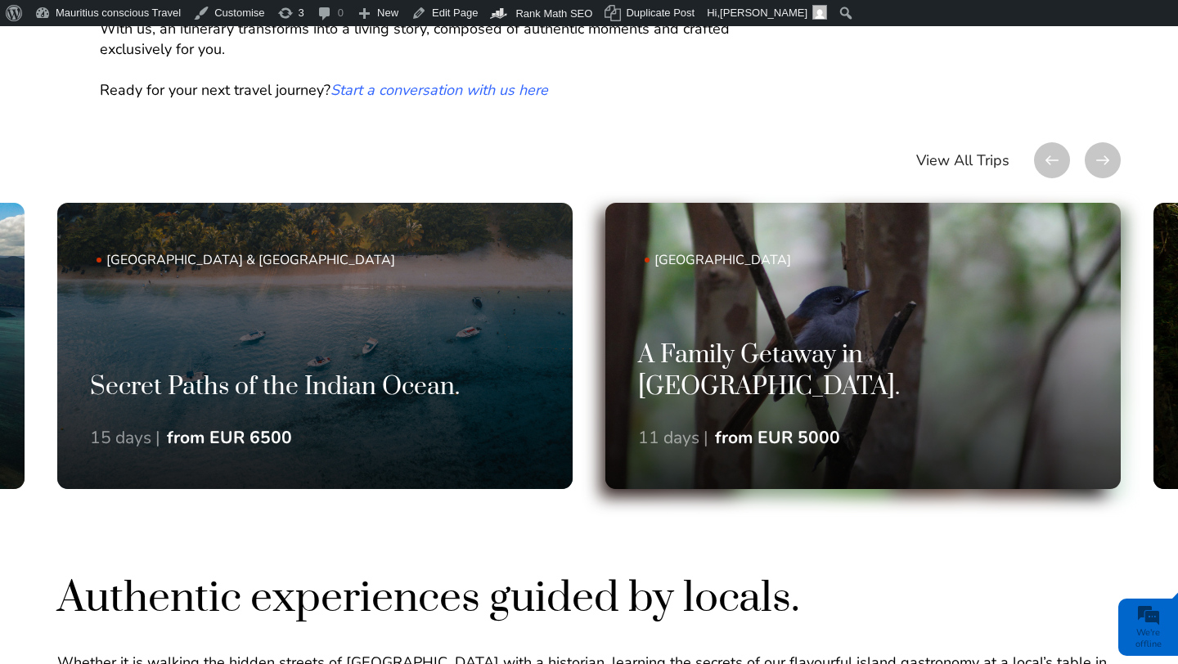
click at [933, 358] on link "Mauritius A Family Getaway in Mauritius. 11 days | from EUR 5000" at bounding box center [862, 346] width 515 height 286
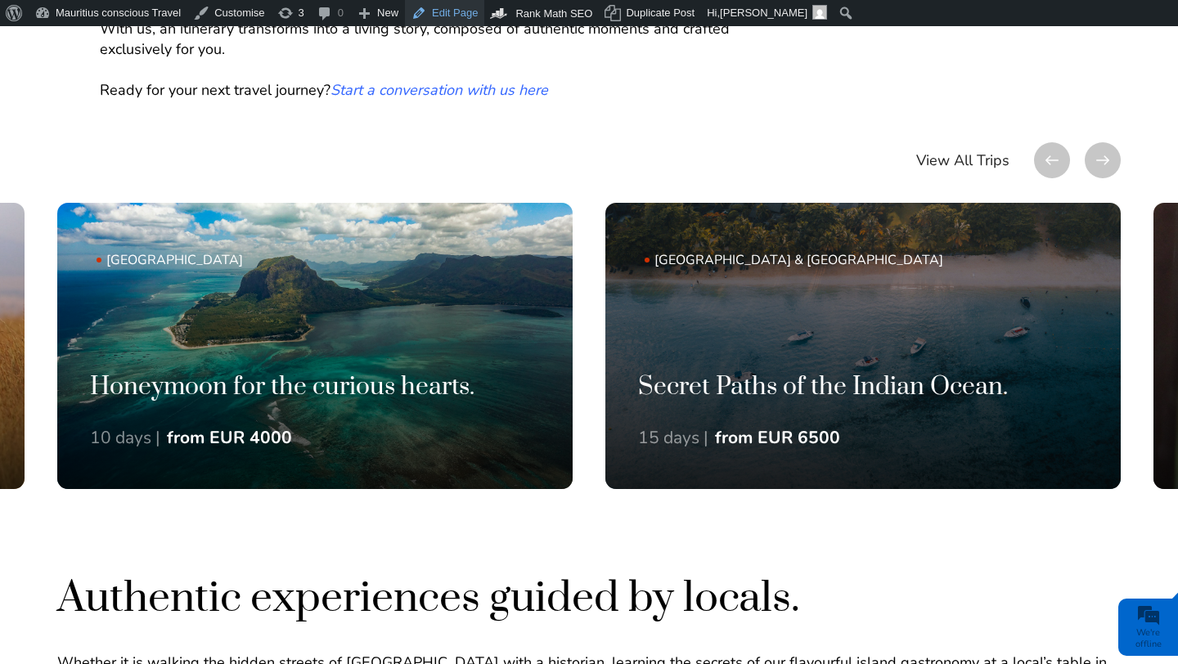
click at [443, 18] on link "Edit Page" at bounding box center [444, 13] width 79 height 26
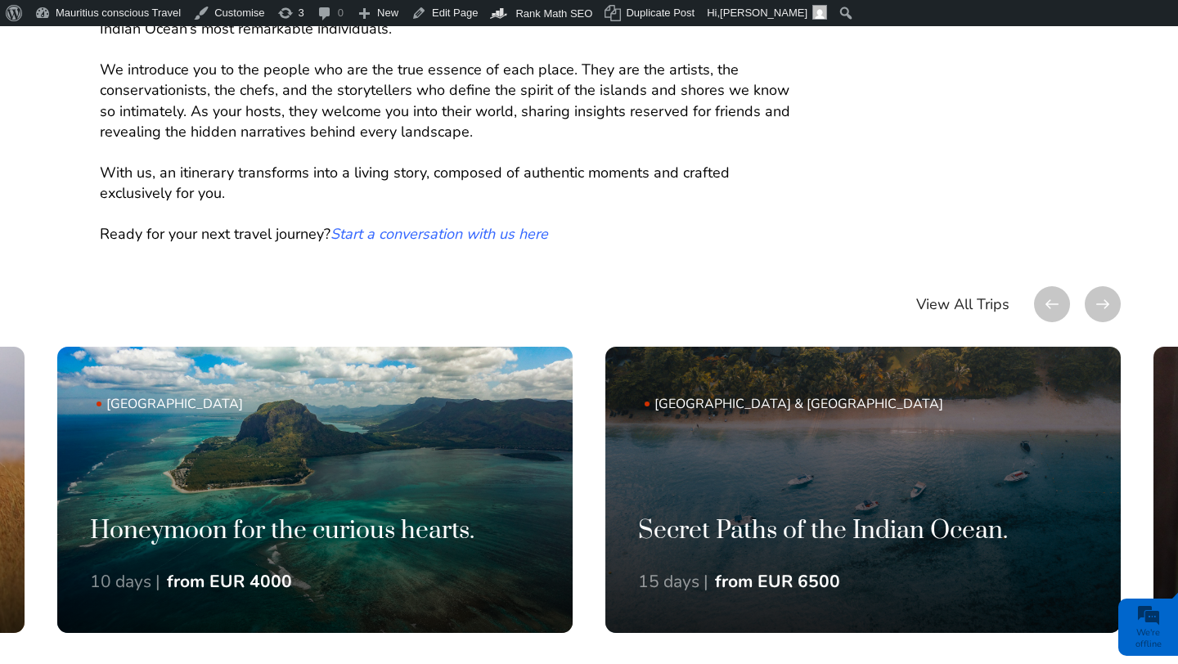
scroll to position [974, 0]
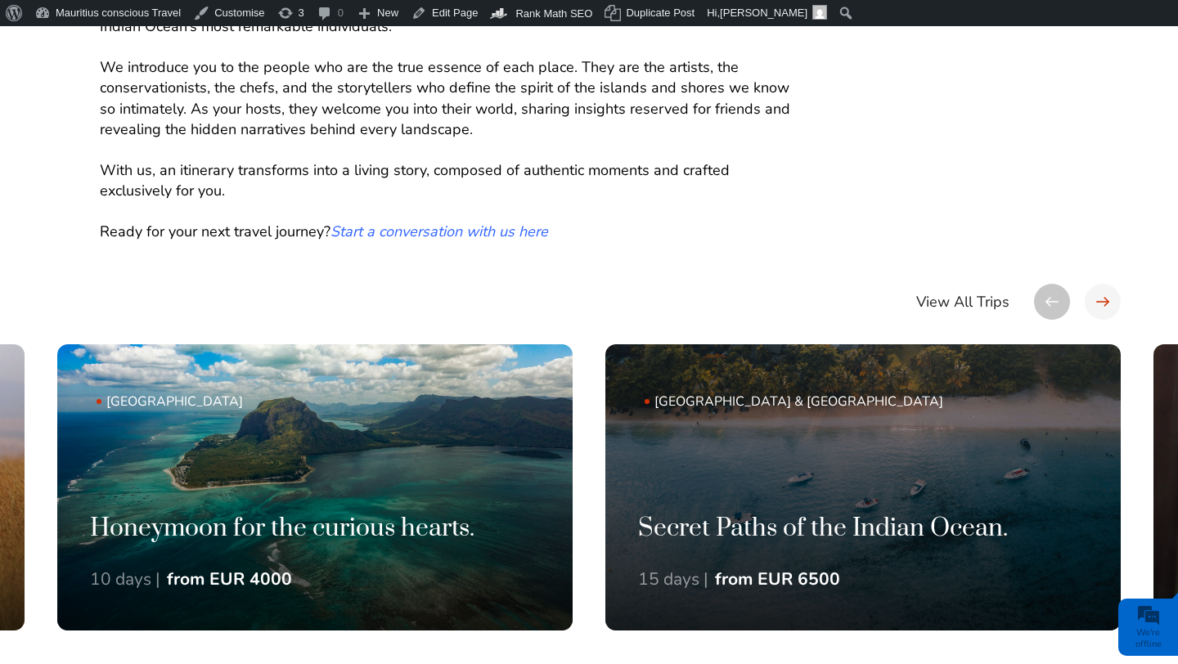
click at [1105, 301] on div at bounding box center [1103, 302] width 36 height 36
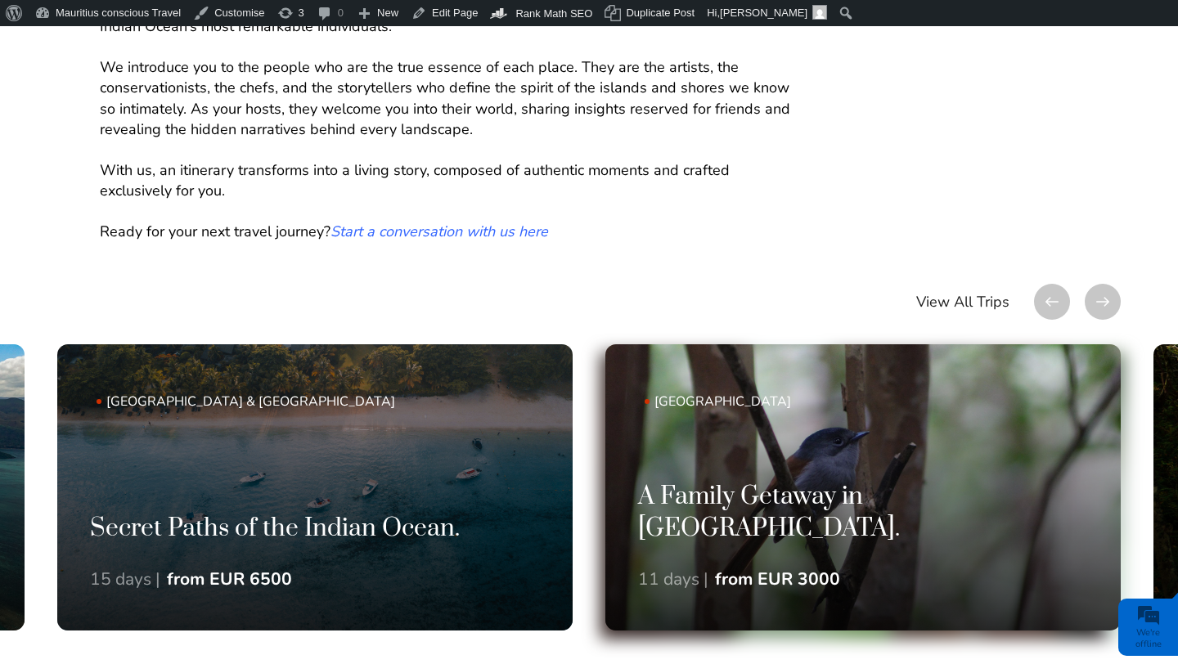
click at [913, 527] on h3 "A Family Getaway in [GEOGRAPHIC_DATA]." at bounding box center [863, 514] width 450 height 64
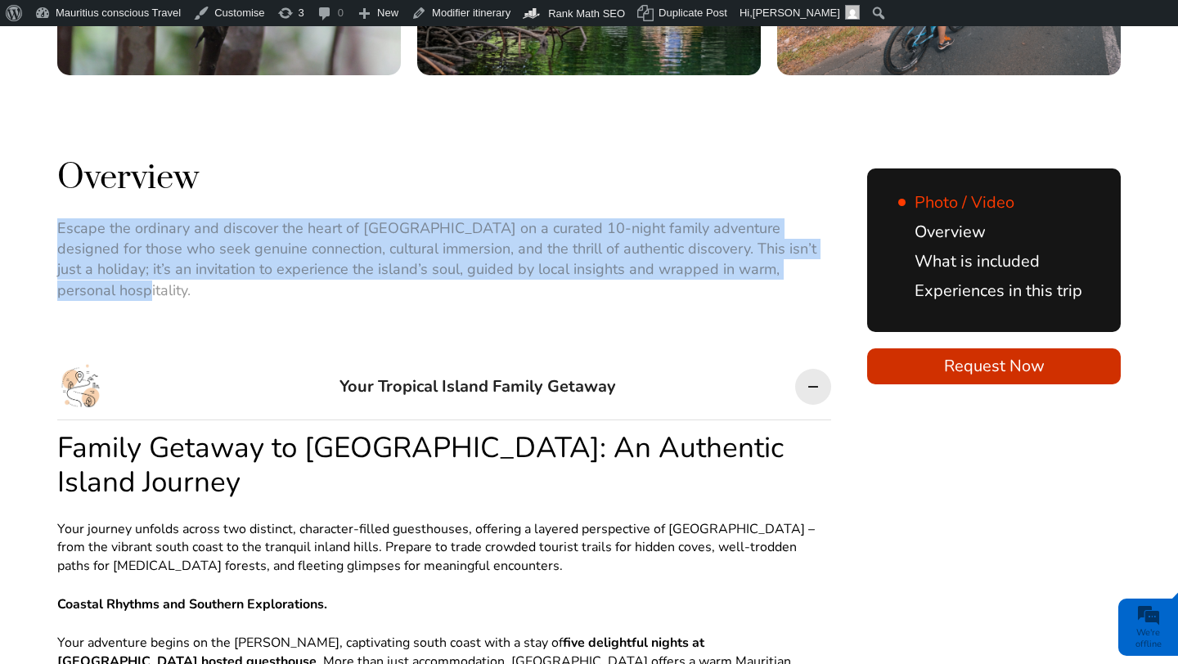
drag, startPoint x: 775, startPoint y: 223, endPoint x: 57, endPoint y: 187, distance: 718.3
click at [57, 218] on p "Escape the ordinary and discover the heart of [GEOGRAPHIC_DATA] on a curated 10…" at bounding box center [444, 259] width 774 height 83
copy p "Escape the ordinary and discover the heart of [GEOGRAPHIC_DATA] on a curated 10…"
